Goal: Navigation & Orientation: Find specific page/section

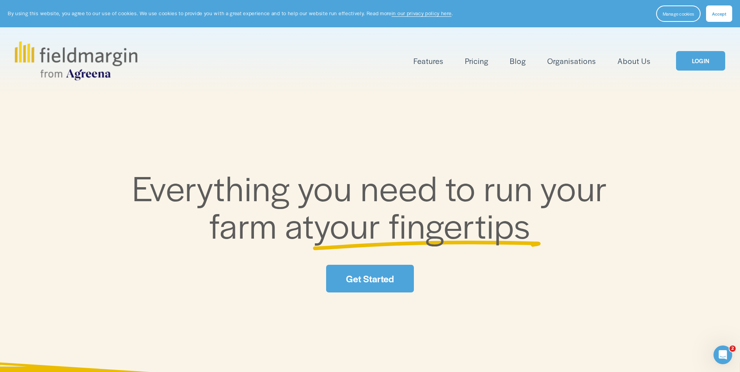
click at [690, 58] on link "LOGIN" at bounding box center [700, 61] width 49 height 20
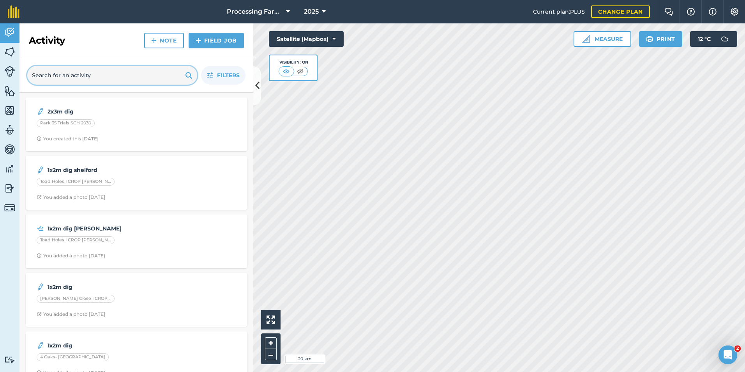
click at [70, 77] on input "text" at bounding box center [112, 75] width 170 height 19
click at [10, 53] on img at bounding box center [9, 52] width 11 height 12
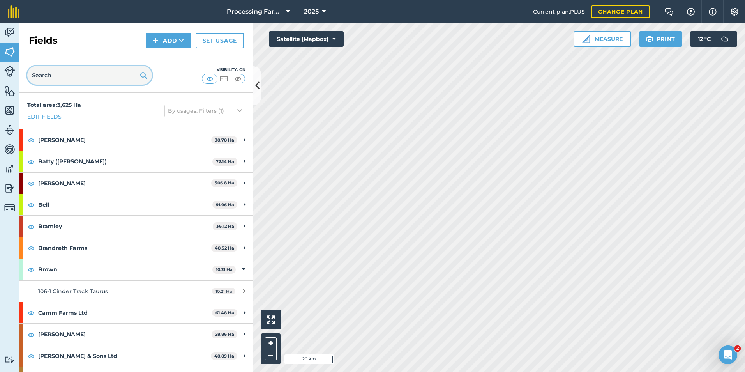
click at [60, 75] on input "text" at bounding box center [89, 75] width 125 height 19
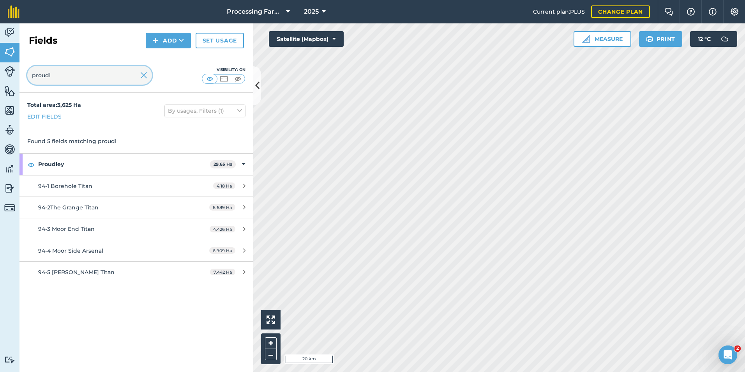
type input "proudl"
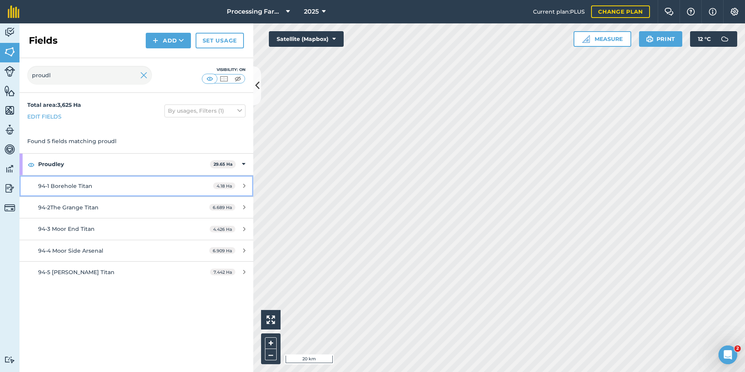
click at [207, 191] on link "94-1 Borehole Titan 4.18 Ha" at bounding box center [136, 185] width 234 height 21
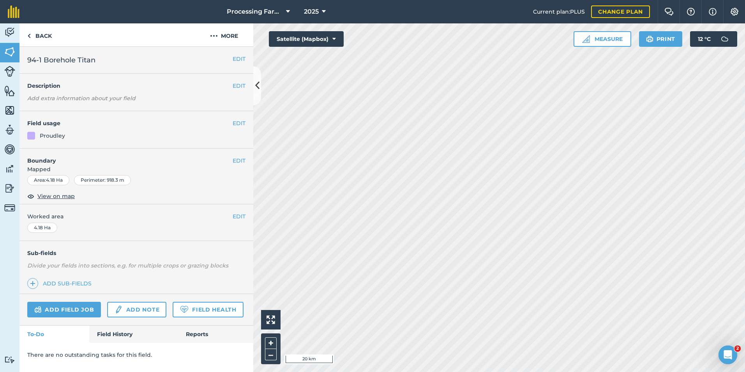
click at [51, 191] on div "EDIT Boundary Mapped Area : 4.18 Ha Perimeter : 918.3 m View on map" at bounding box center [136, 177] width 234 height 56
click at [48, 196] on span "View on map" at bounding box center [55, 196] width 37 height 9
click at [33, 33] on link "Back" at bounding box center [39, 34] width 40 height 23
click at [36, 40] on link "Back" at bounding box center [39, 34] width 40 height 23
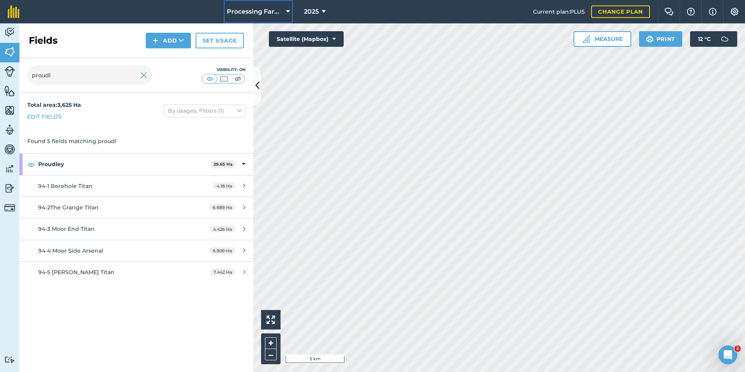
click at [250, 9] on span "Processing Farms" at bounding box center [255, 11] width 56 height 9
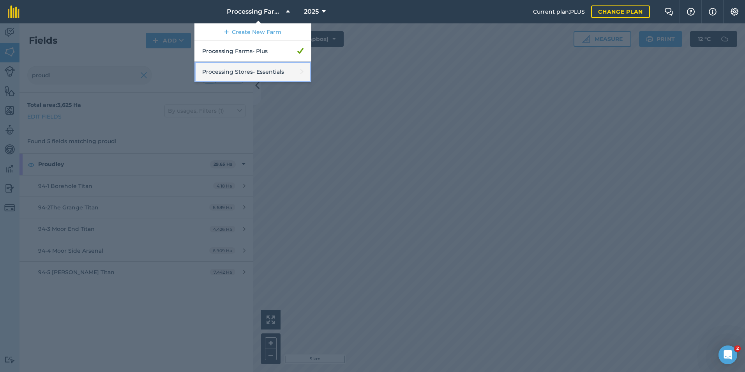
click at [246, 67] on link "Processing Stores - Essentials" at bounding box center [253, 72] width 117 height 21
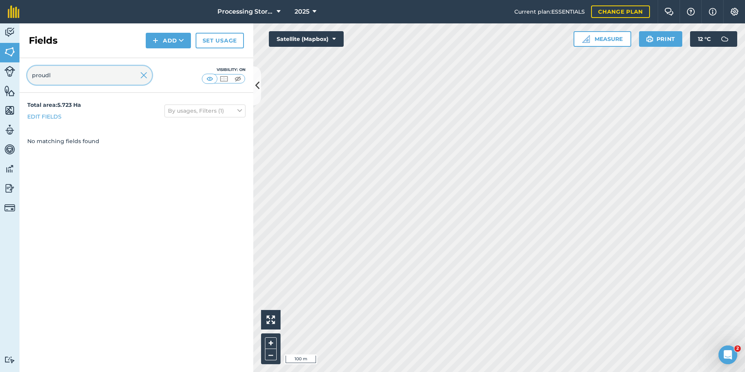
click at [122, 77] on input "proudl" at bounding box center [89, 75] width 125 height 19
type input "brown"
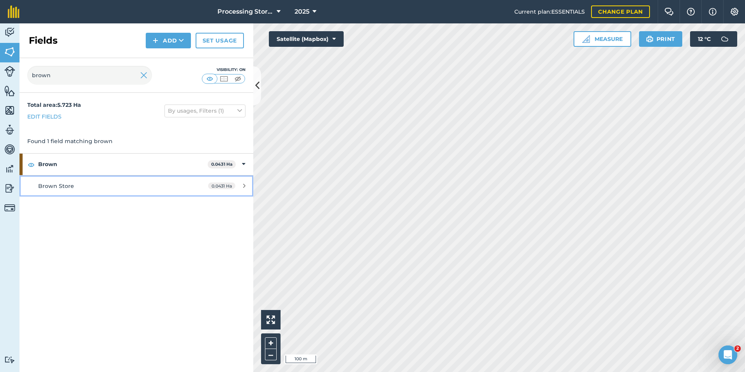
click at [149, 186] on div "Brown Store" at bounding box center [111, 186] width 147 height 9
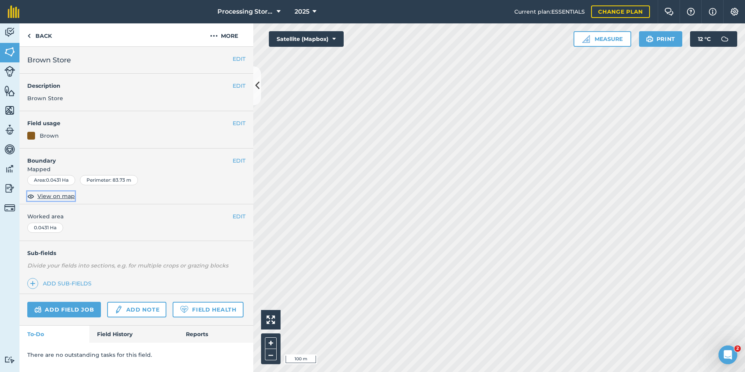
click at [64, 196] on span "View on map" at bounding box center [55, 196] width 37 height 9
